Goal: Task Accomplishment & Management: Use online tool/utility

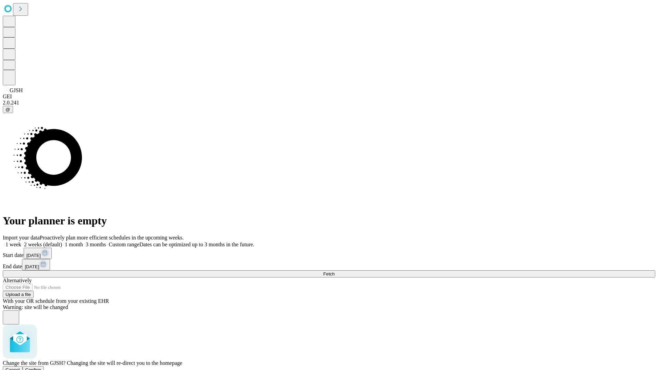
click at [41, 367] on span "Confirm" at bounding box center [33, 369] width 16 height 5
click at [21, 242] on label "1 week" at bounding box center [12, 245] width 19 height 6
click at [334, 271] on span "Fetch" at bounding box center [328, 273] width 11 height 5
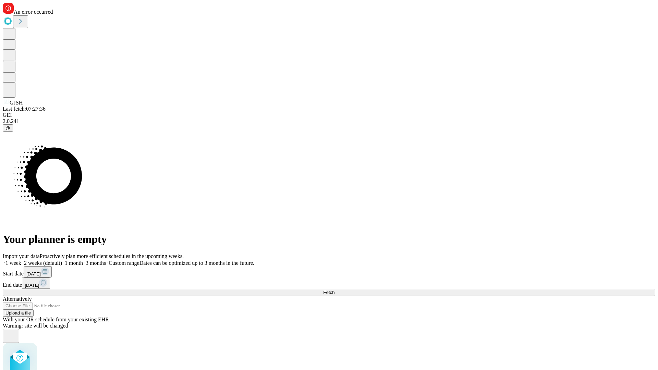
click at [21, 260] on label "1 week" at bounding box center [12, 263] width 19 height 6
click at [334, 290] on span "Fetch" at bounding box center [328, 292] width 11 height 5
click at [21, 260] on label "1 week" at bounding box center [12, 263] width 19 height 6
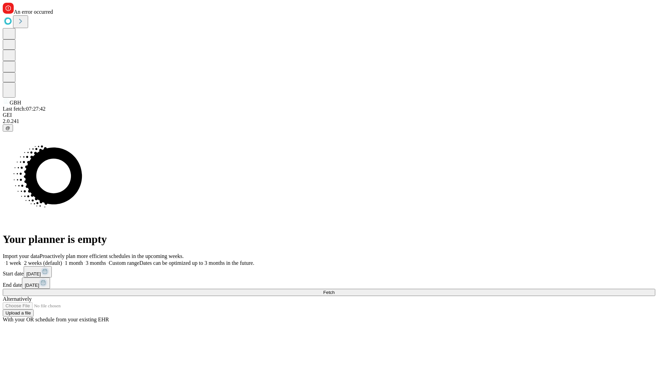
click at [334, 290] on span "Fetch" at bounding box center [328, 292] width 11 height 5
click at [21, 260] on label "1 week" at bounding box center [12, 263] width 19 height 6
click at [334, 290] on span "Fetch" at bounding box center [328, 292] width 11 height 5
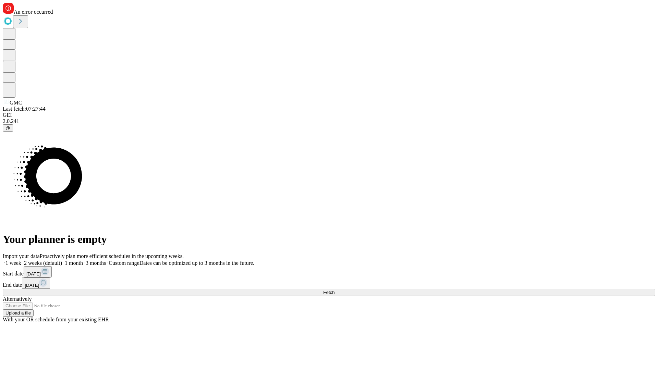
click at [21, 260] on label "1 week" at bounding box center [12, 263] width 19 height 6
click at [334, 290] on span "Fetch" at bounding box center [328, 292] width 11 height 5
click at [21, 260] on label "1 week" at bounding box center [12, 263] width 19 height 6
click at [334, 290] on span "Fetch" at bounding box center [328, 292] width 11 height 5
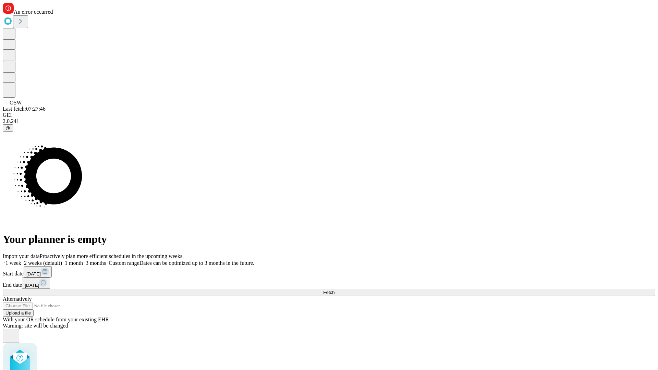
click at [21, 260] on label "1 week" at bounding box center [12, 263] width 19 height 6
click at [334, 290] on span "Fetch" at bounding box center [328, 292] width 11 height 5
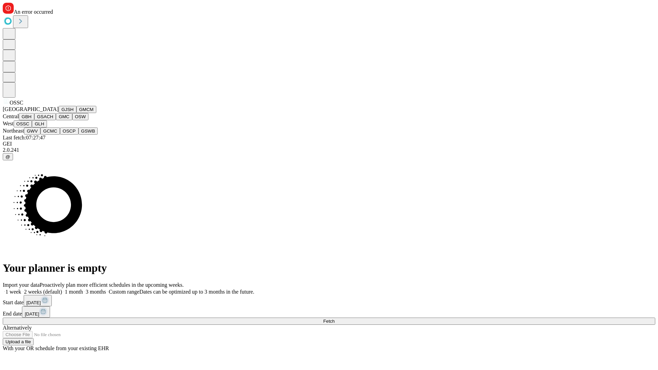
click at [47, 127] on button "GLH" at bounding box center [39, 123] width 15 height 7
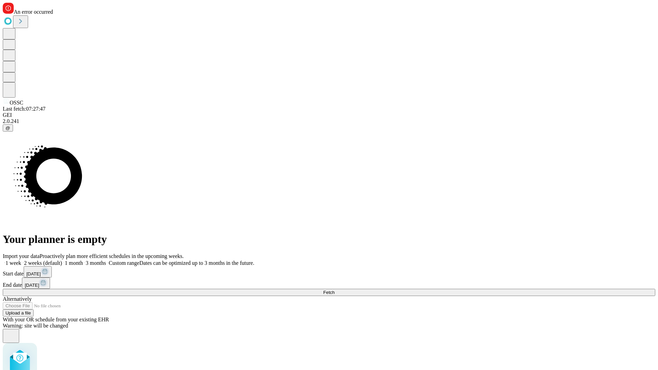
click at [21, 260] on label "1 week" at bounding box center [12, 263] width 19 height 6
click at [334, 290] on span "Fetch" at bounding box center [328, 292] width 11 height 5
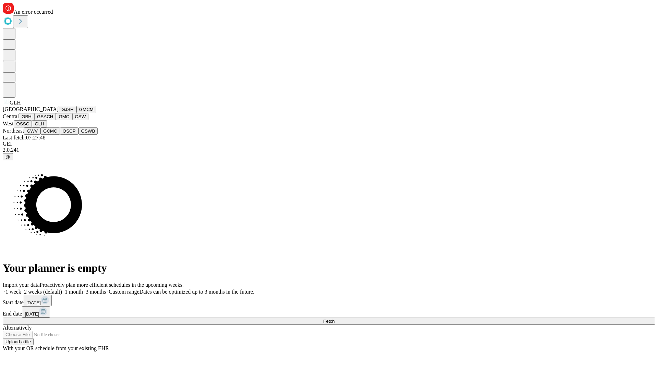
click at [40, 135] on button "GWV" at bounding box center [32, 130] width 16 height 7
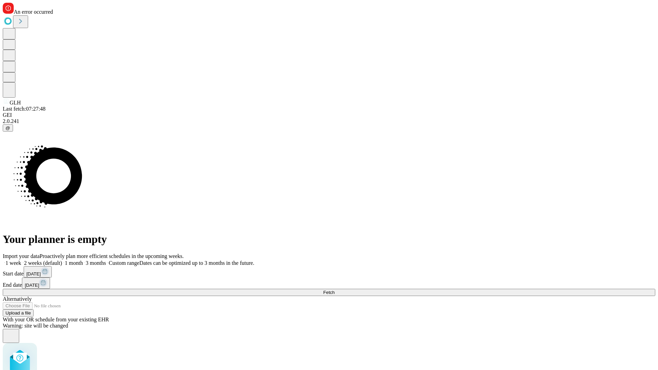
click at [21, 260] on label "1 week" at bounding box center [12, 263] width 19 height 6
click at [334, 290] on span "Fetch" at bounding box center [328, 292] width 11 height 5
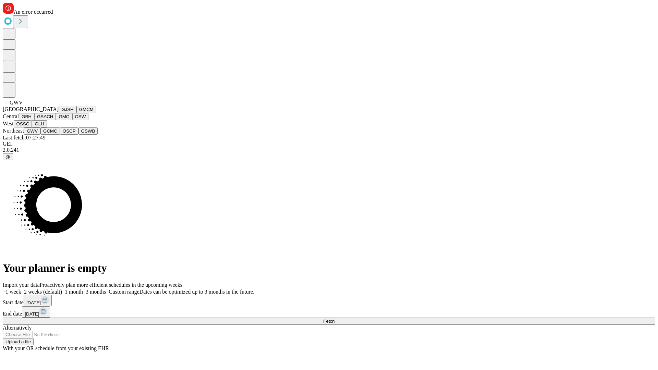
click at [53, 135] on button "GCMC" at bounding box center [50, 130] width 20 height 7
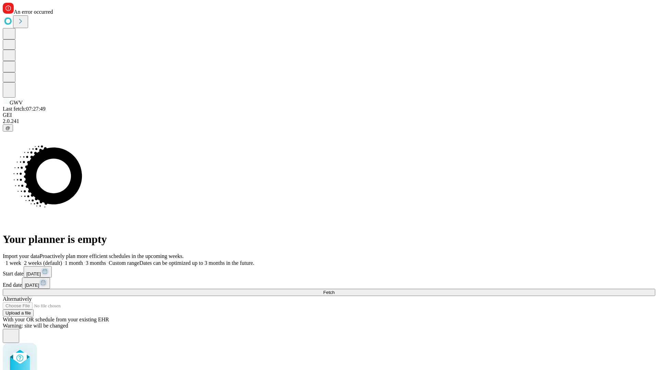
click at [21, 260] on label "1 week" at bounding box center [12, 263] width 19 height 6
click at [334, 290] on span "Fetch" at bounding box center [328, 292] width 11 height 5
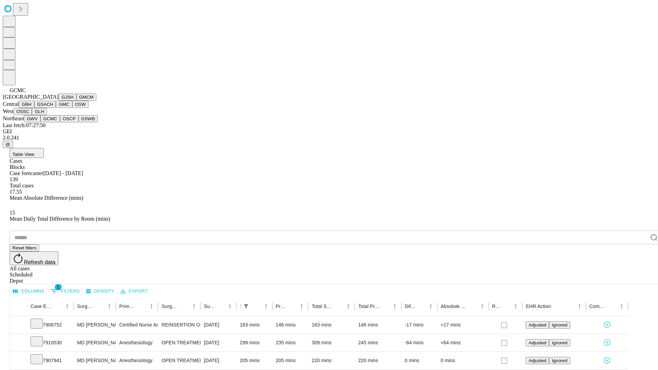
click at [60, 122] on button "OSCP" at bounding box center [69, 118] width 19 height 7
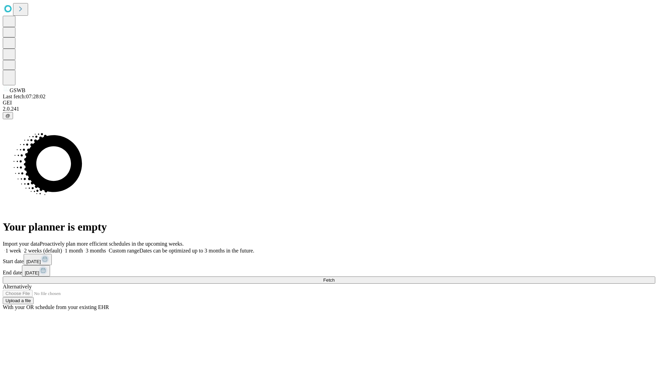
click at [21, 248] on label "1 week" at bounding box center [12, 251] width 19 height 6
click at [334, 278] on span "Fetch" at bounding box center [328, 280] width 11 height 5
